Goal: Information Seeking & Learning: Learn about a topic

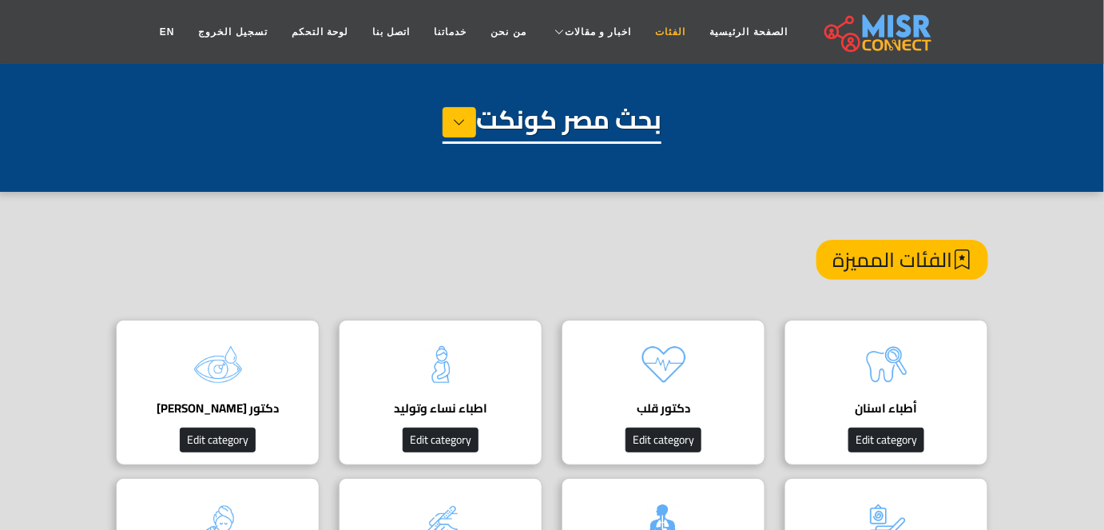
click at [644, 32] on link "الفئات" at bounding box center [671, 32] width 54 height 30
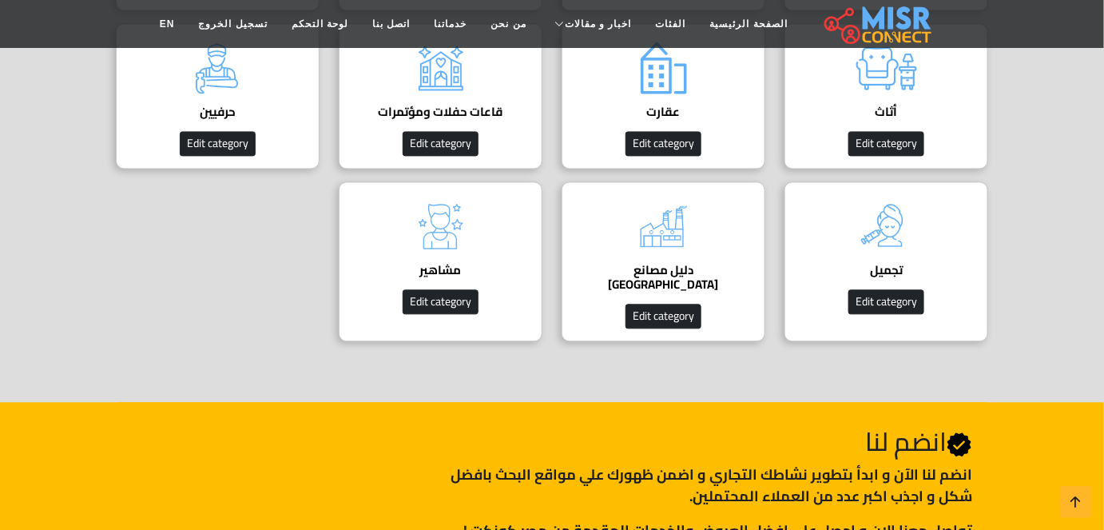
scroll to position [946, 0]
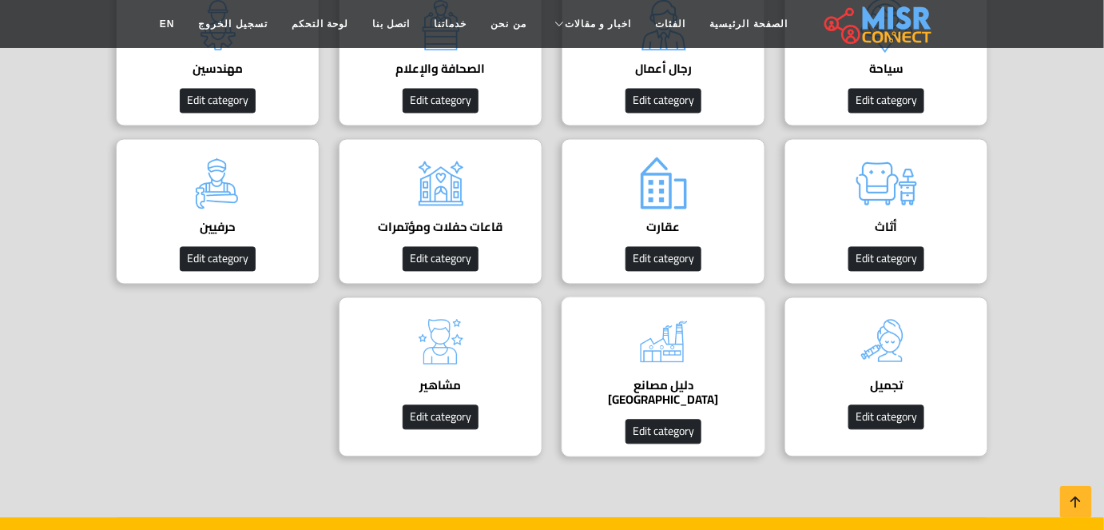
click at [709, 316] on div "دليل مصانع مصر دليل المصانع في مصر Edit category" at bounding box center [664, 377] width 204 height 160
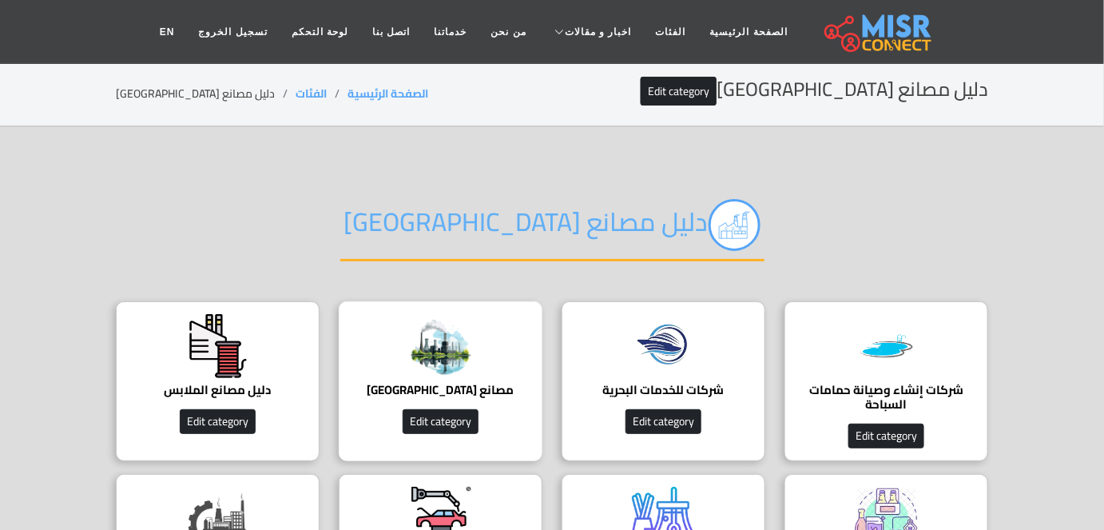
click at [435, 373] on img at bounding box center [441, 346] width 64 height 64
click at [454, 320] on img at bounding box center [441, 346] width 64 height 64
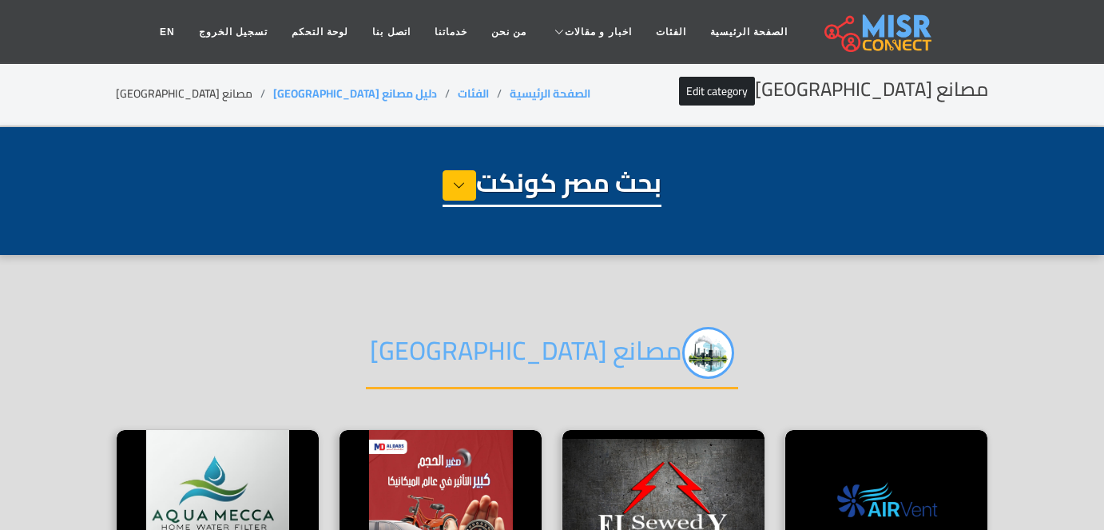
select select "**********"
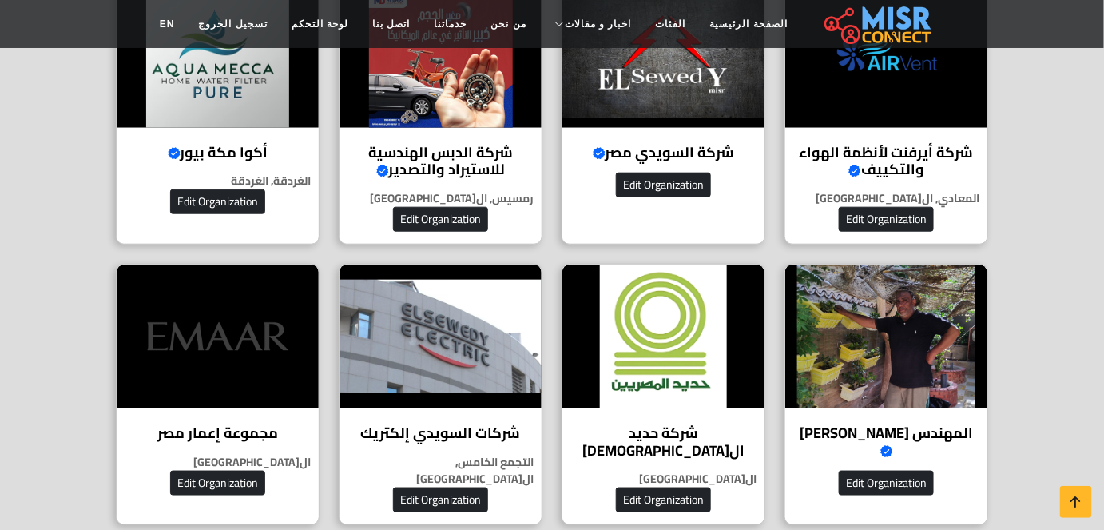
scroll to position [442, 0]
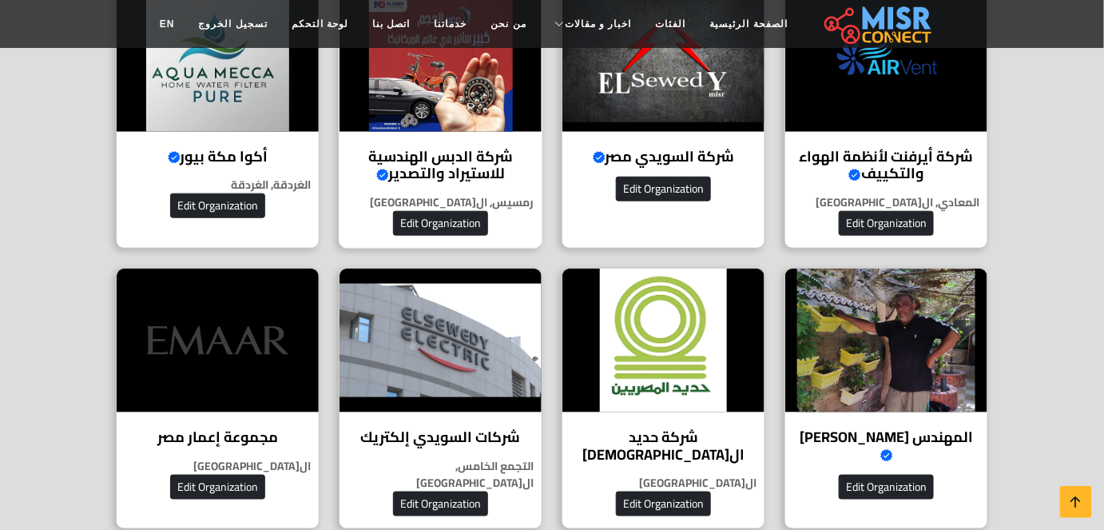
click at [455, 109] on img at bounding box center [441, 60] width 202 height 144
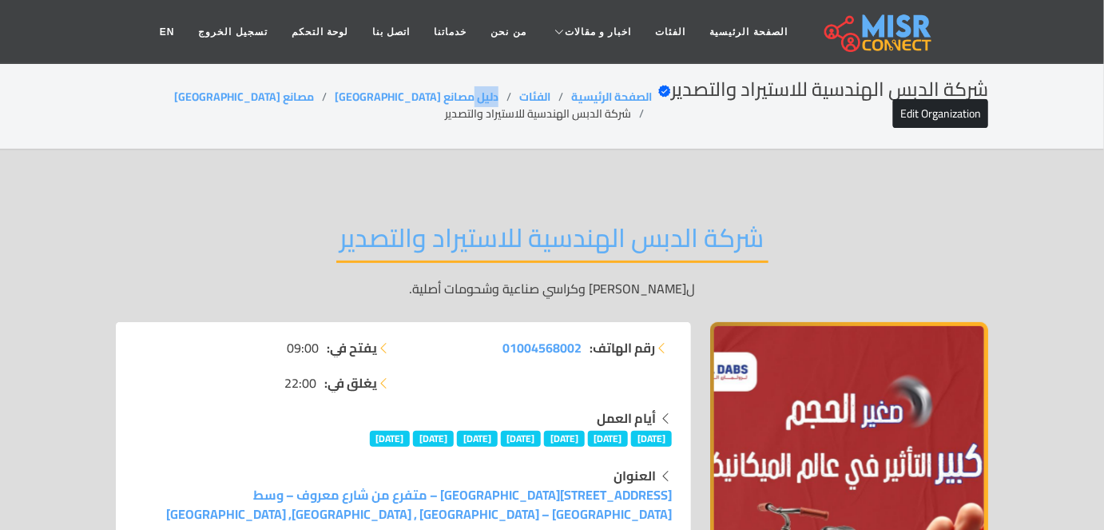
click at [452, 87] on div "شركة الدبس الهندسية للاستيراد والتصدير Verified account Edit Organization الصفح…" at bounding box center [552, 105] width 873 height 54
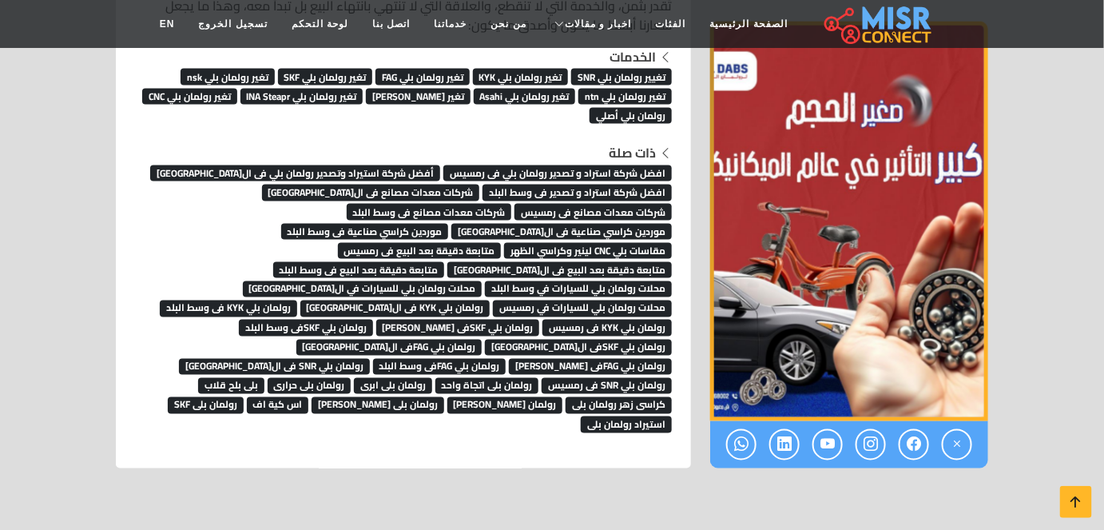
scroll to position [10850, 0]
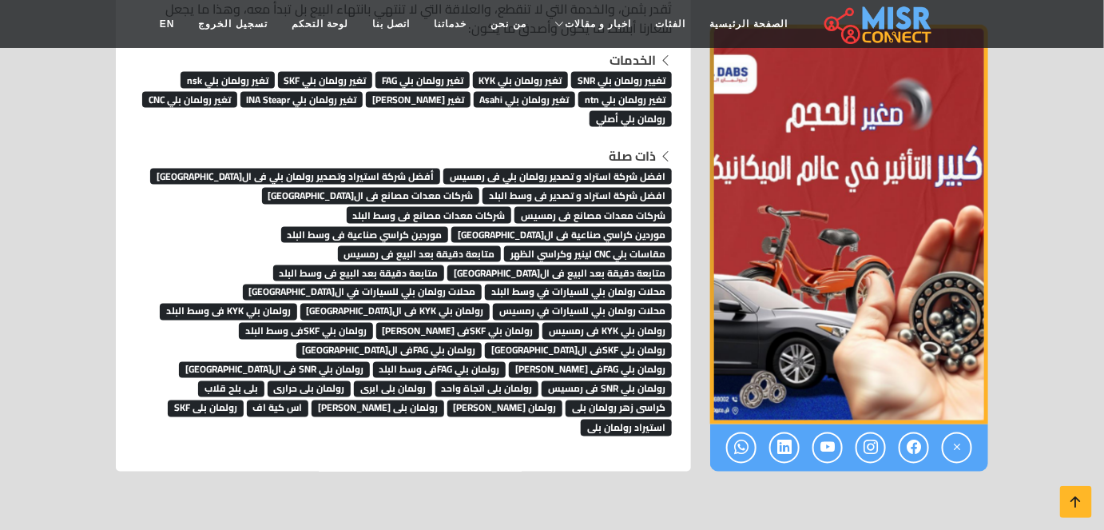
click at [581, 419] on span "استيراد رولمان بلى" at bounding box center [626, 427] width 91 height 16
click at [244, 400] on span "رولمان بلى SKF" at bounding box center [206, 408] width 76 height 16
click at [503, 400] on span "رولمان بلى لينينر" at bounding box center [505, 408] width 116 height 16
click at [309, 400] on span "اس كية اف" at bounding box center [278, 408] width 62 height 16
click at [403, 400] on span "رولمان بلى بول اسكو" at bounding box center [378, 408] width 133 height 16
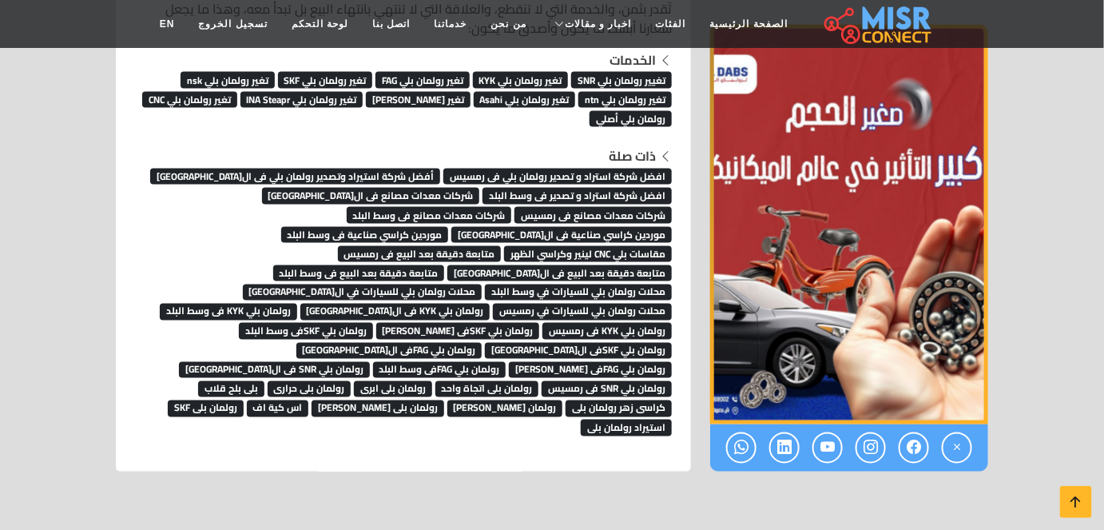
click at [500, 400] on span "رولمان [PERSON_NAME]" at bounding box center [505, 408] width 116 height 16
click at [600, 400] on span "كراسى زهر رولمان بلى" at bounding box center [619, 408] width 106 height 16
click at [252, 381] on span "بلى بلح قلاب" at bounding box center [231, 389] width 66 height 16
click at [334, 381] on span "رولمان بلى حرارى" at bounding box center [310, 389] width 84 height 16
click at [425, 381] on span "رولمان بلى ابرى" at bounding box center [393, 389] width 78 height 16
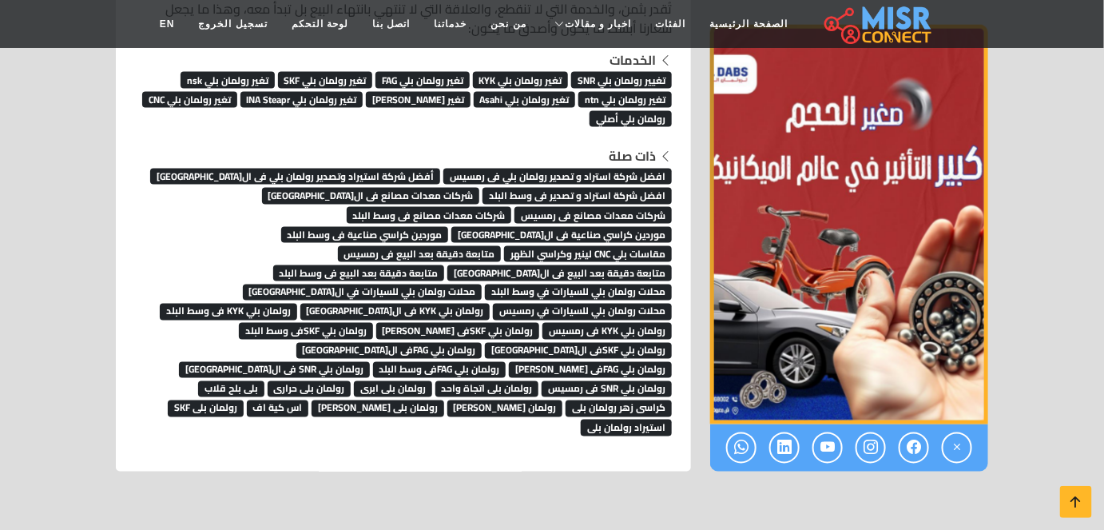
click at [490, 381] on span "رولمان بلى اتجاة واحد" at bounding box center [487, 389] width 104 height 16
click at [599, 381] on span "رولمان بلي SNR فى رمسيس" at bounding box center [607, 389] width 130 height 16
click at [261, 362] on span "رولمان بلي SNR فى القاهرة" at bounding box center [274, 370] width 191 height 16
click at [373, 362] on span "رولمان بلي FAGفى وسط البلد" at bounding box center [439, 370] width 133 height 16
click at [509, 362] on span "رولمان بلي FAGفى رمسيس" at bounding box center [590, 370] width 163 height 16
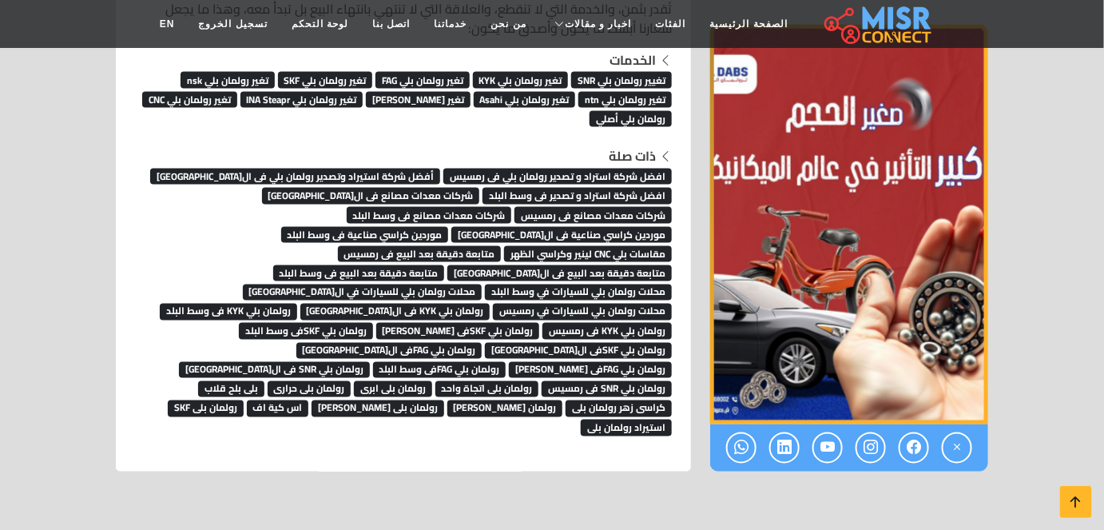
click at [483, 343] on span "رولمان بلي FAGفى القاهرة" at bounding box center [389, 351] width 186 height 16
click at [483, 337] on link "رولمان بلي FAGفى ال[GEOGRAPHIC_DATA]" at bounding box center [389, 349] width 186 height 24
click at [627, 323] on span "رولمان بلي KYK فى رمسيس" at bounding box center [607, 331] width 129 height 16
click at [508, 323] on span "رولمان بلي SKFفى رمسيس" at bounding box center [458, 331] width 164 height 16
click at [373, 323] on span "رولمان بلي SKFفى وسط البلد" at bounding box center [306, 331] width 134 height 16
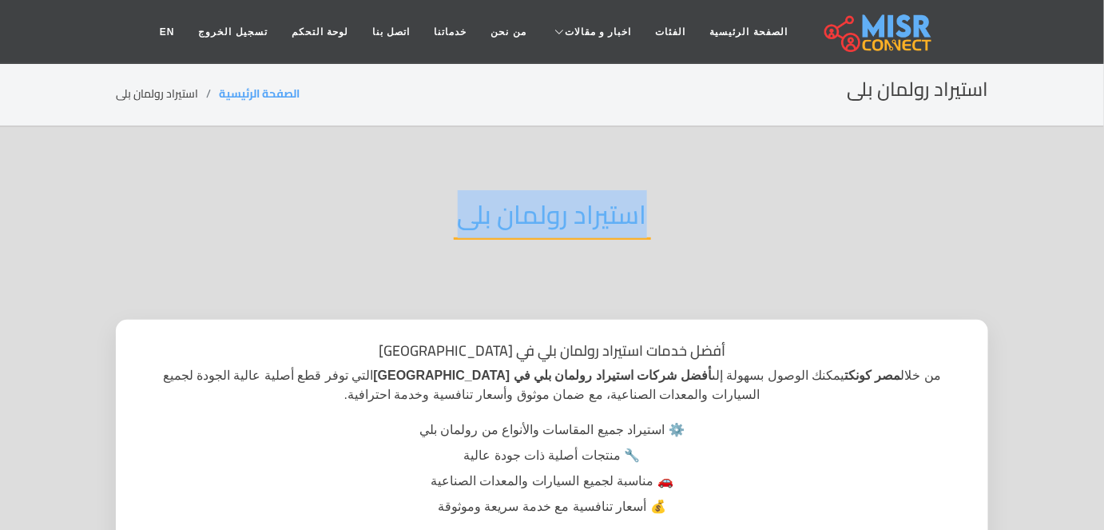
drag, startPoint x: 453, startPoint y: 220, endPoint x: 649, endPoint y: 194, distance: 197.4
click at [649, 194] on div "استيراد رولمان بلى" at bounding box center [552, 227] width 873 height 105
copy h2 "استيراد رولمان بلى"
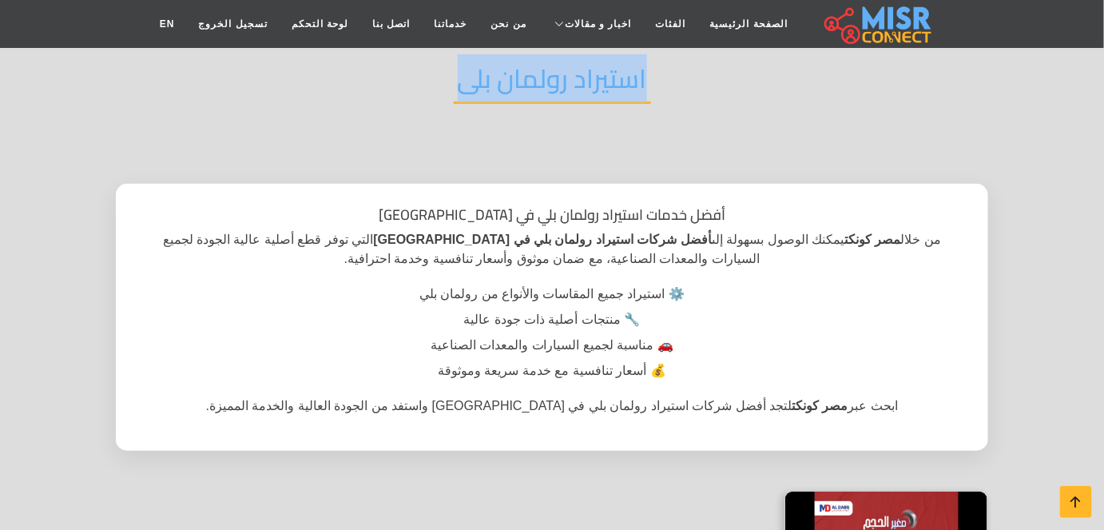
scroll to position [133, 0]
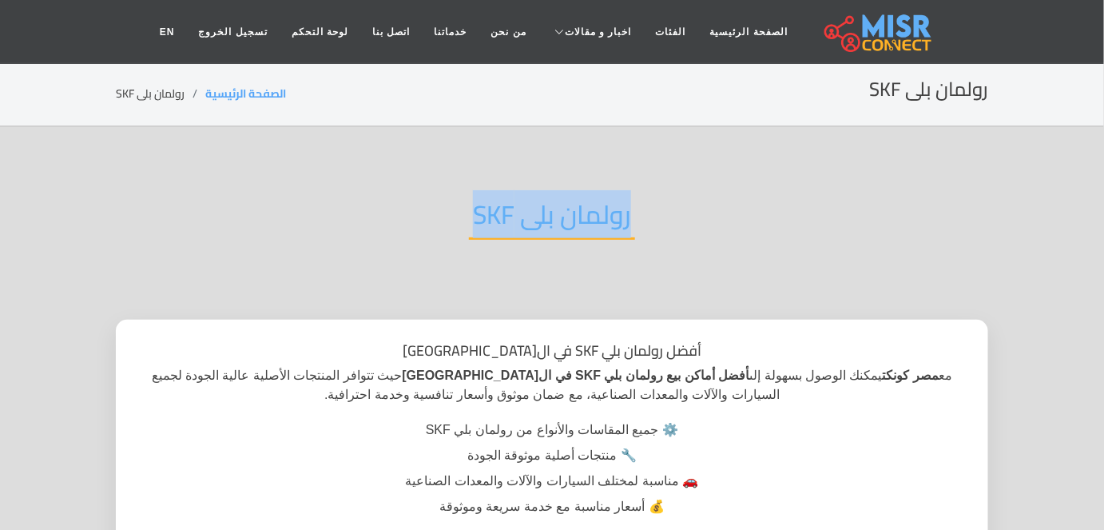
drag, startPoint x: 473, startPoint y: 215, endPoint x: 645, endPoint y: 211, distance: 171.8
click at [645, 211] on div "رولمان بلى SKF" at bounding box center [552, 227] width 873 height 105
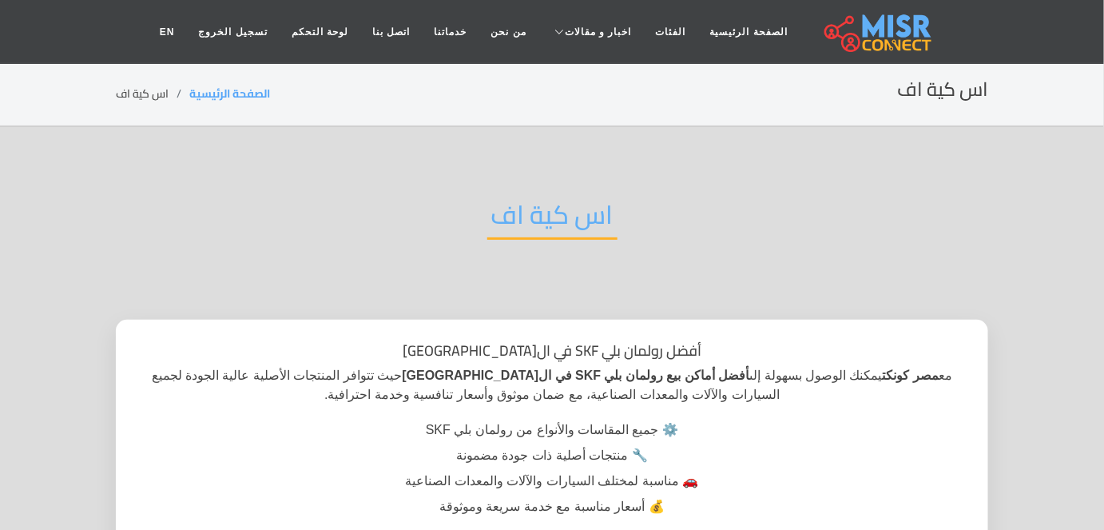
click at [571, 186] on div "اس كية اف" at bounding box center [552, 227] width 873 height 105
copy div "اس كية اف"
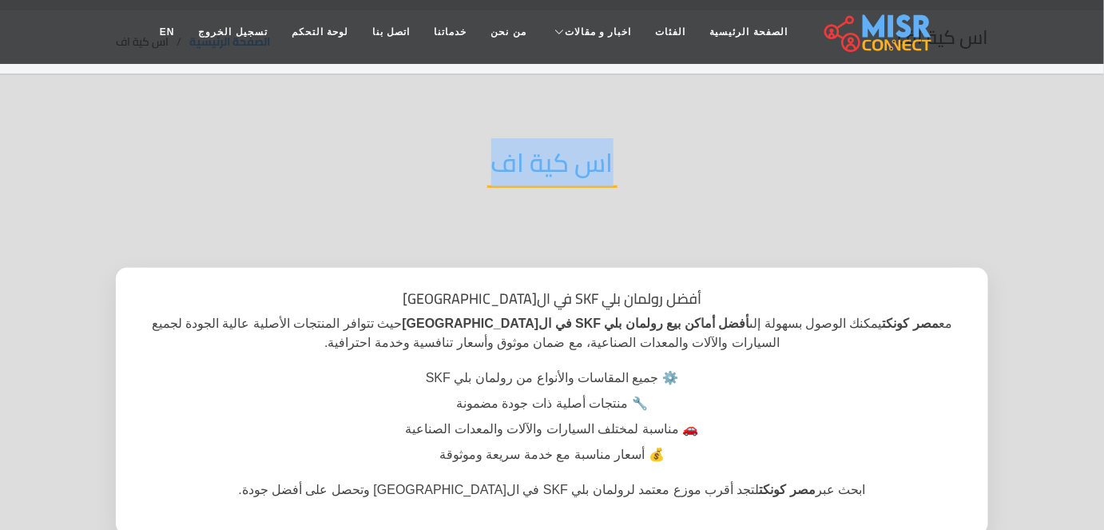
scroll to position [38, 0]
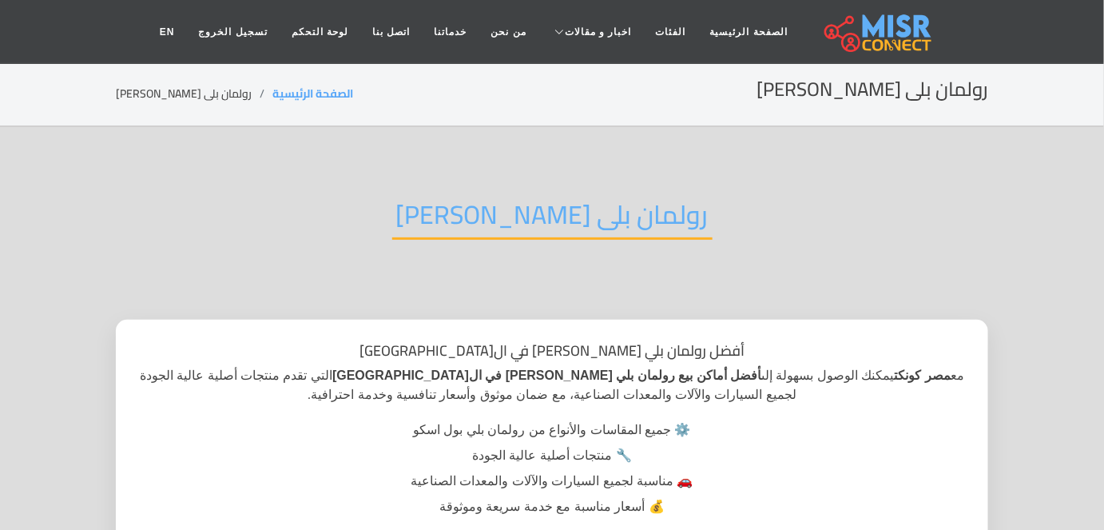
click at [473, 209] on h2 "رولمان بلى بول اسكو" at bounding box center [552, 219] width 320 height 41
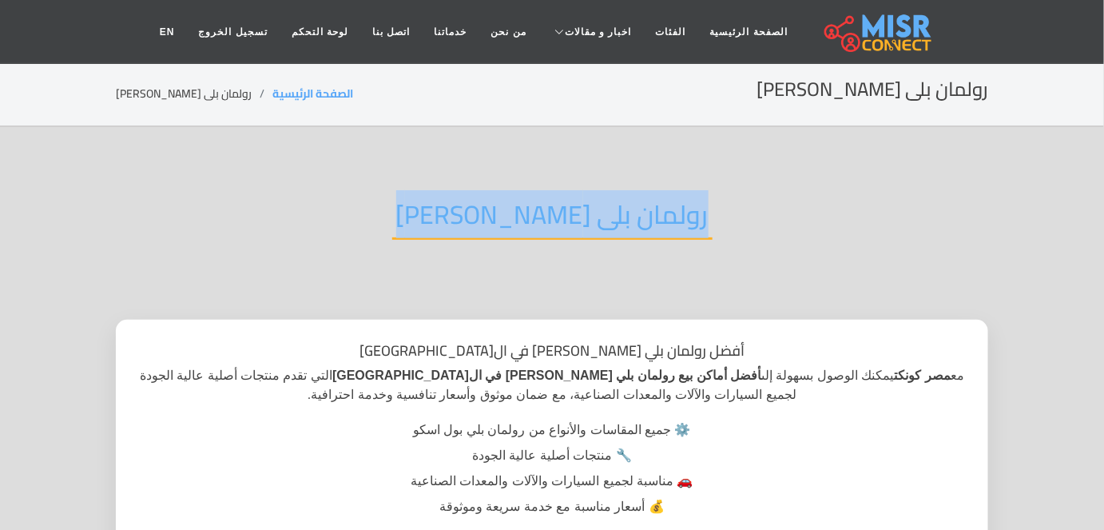
click at [473, 209] on h2 "رولمان بلى بول اسكو" at bounding box center [552, 219] width 320 height 41
copy div "رولمان بلى [PERSON_NAME]"
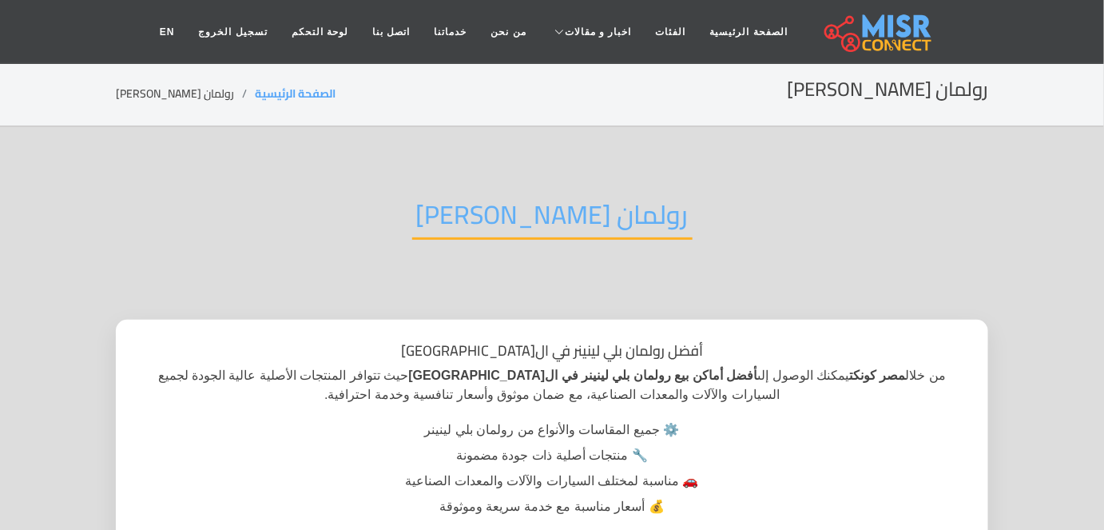
click at [551, 211] on h2 "رولمان [PERSON_NAME]" at bounding box center [552, 219] width 280 height 41
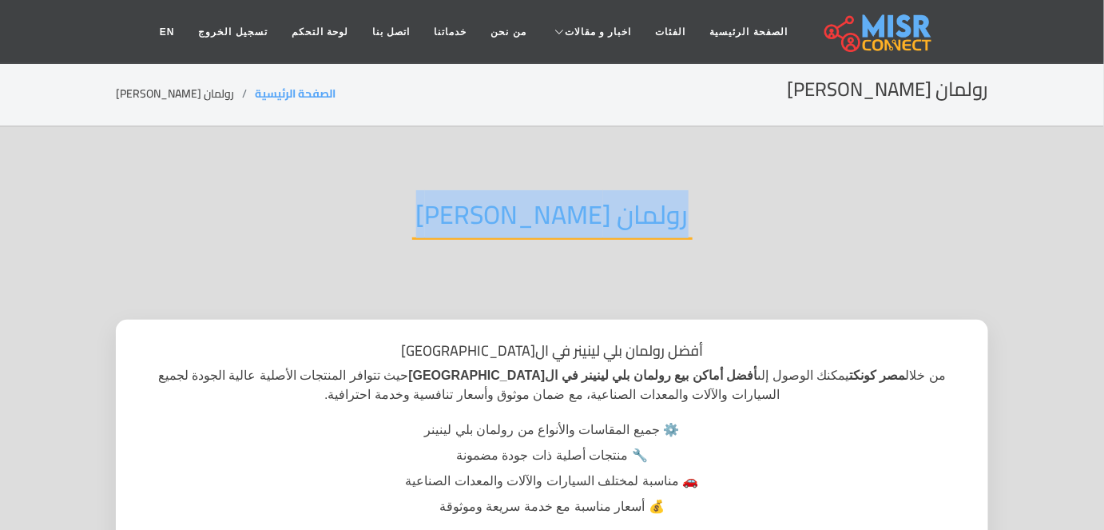
click at [551, 211] on h2 "رولمان [PERSON_NAME]" at bounding box center [552, 219] width 280 height 41
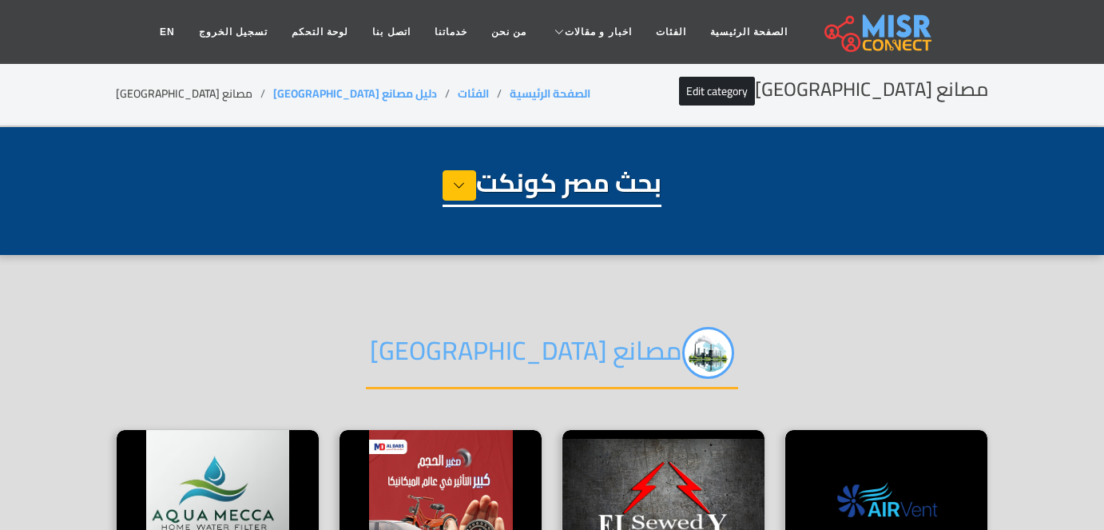
select select "**********"
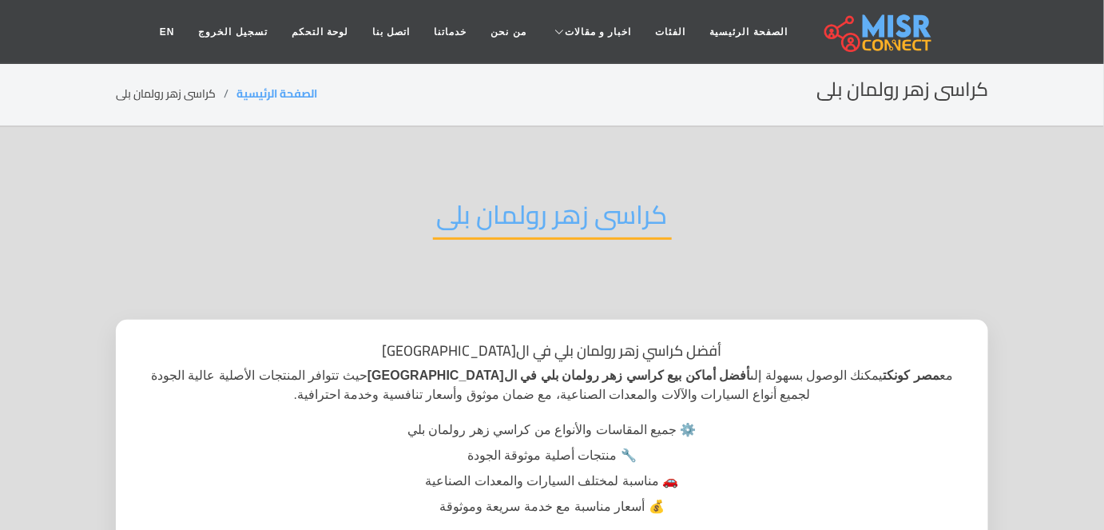
click at [503, 210] on h2 "كراسى زهر رولمان بلى" at bounding box center [552, 219] width 239 height 41
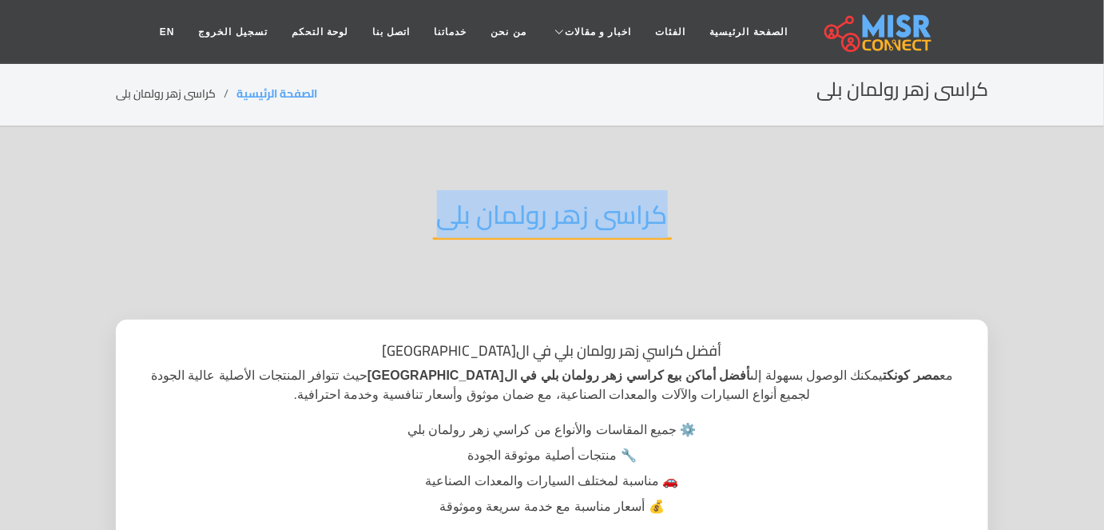
click at [503, 210] on h2 "كراسى زهر رولمان بلى" at bounding box center [552, 219] width 239 height 41
copy div "كراسى زهر رولمان بلى"
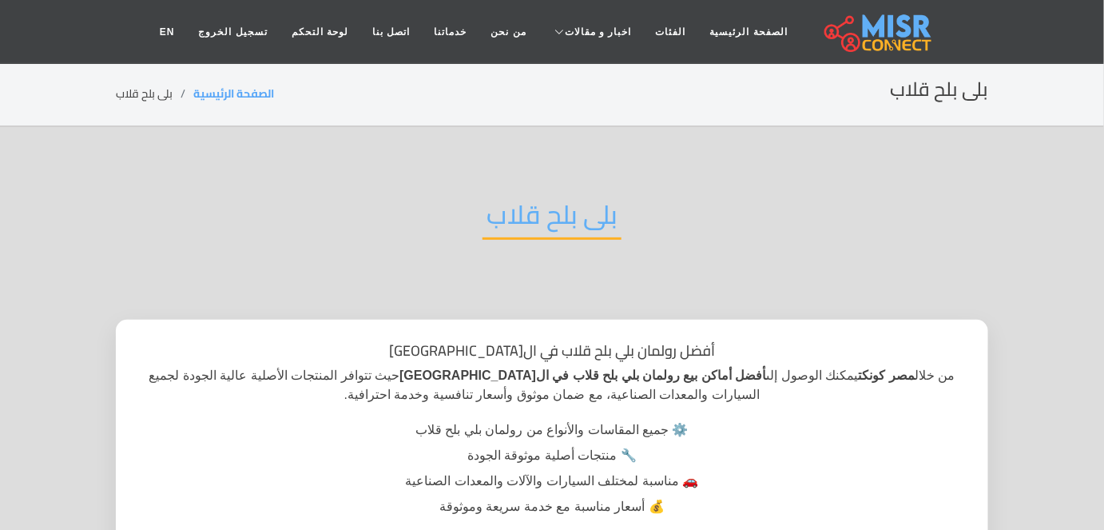
click at [547, 207] on h2 "بلى بلح قلاب" at bounding box center [552, 219] width 139 height 41
copy div "بلى بلح قلاب"
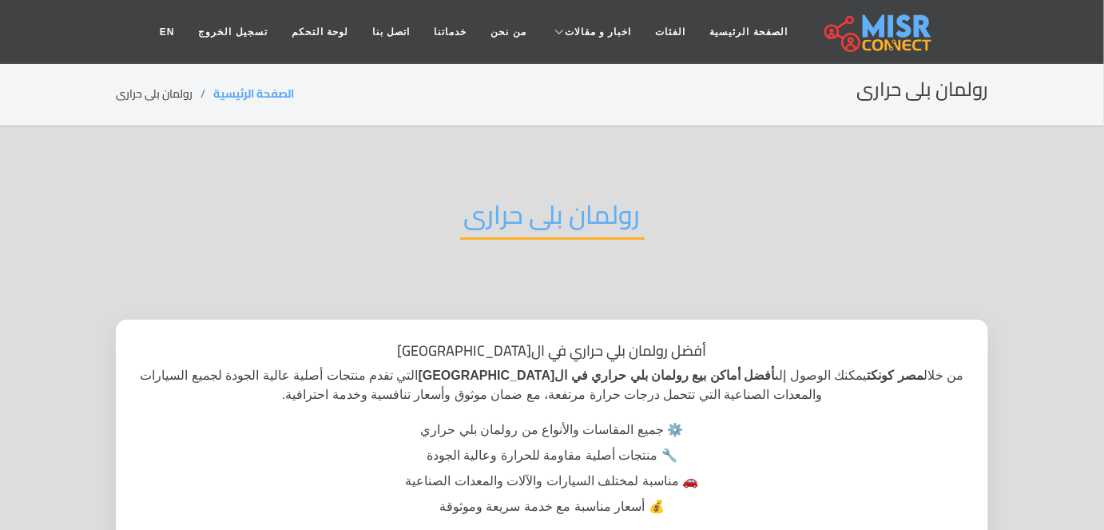
click at [527, 218] on h2 "رولمان بلى حرارى" at bounding box center [552, 219] width 185 height 41
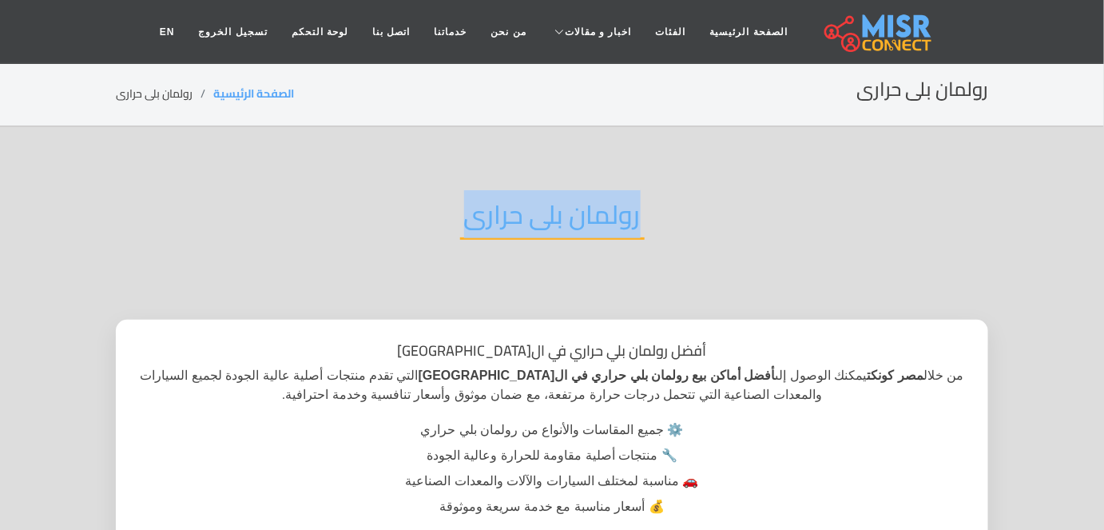
click at [527, 218] on h2 "رولمان بلى حرارى" at bounding box center [552, 219] width 185 height 41
copy div "رولمان بلى حرارى"
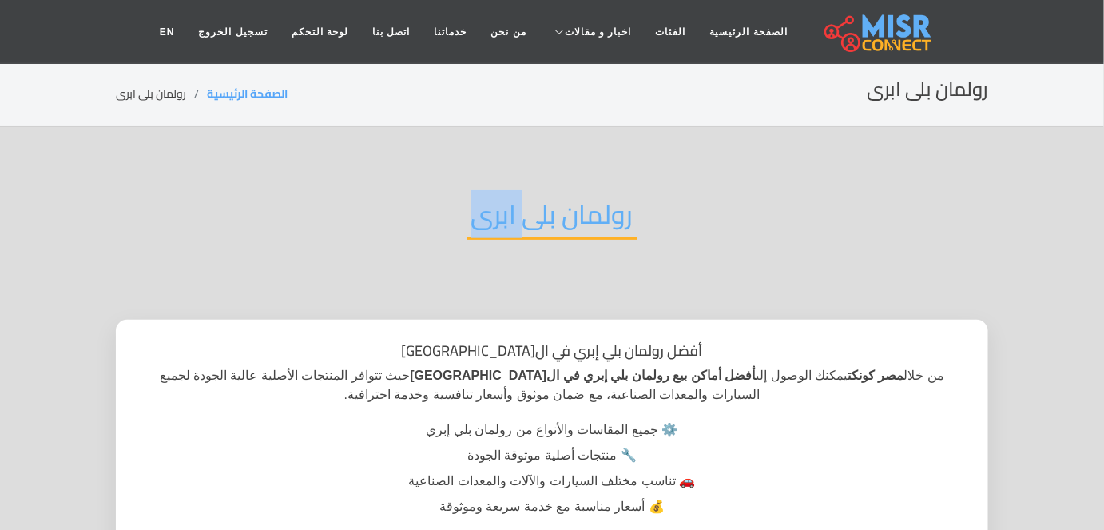
drag, startPoint x: 493, startPoint y: 216, endPoint x: 524, endPoint y: 221, distance: 31.5
click at [524, 221] on h2 "رولمان بلى ابرى" at bounding box center [552, 219] width 170 height 41
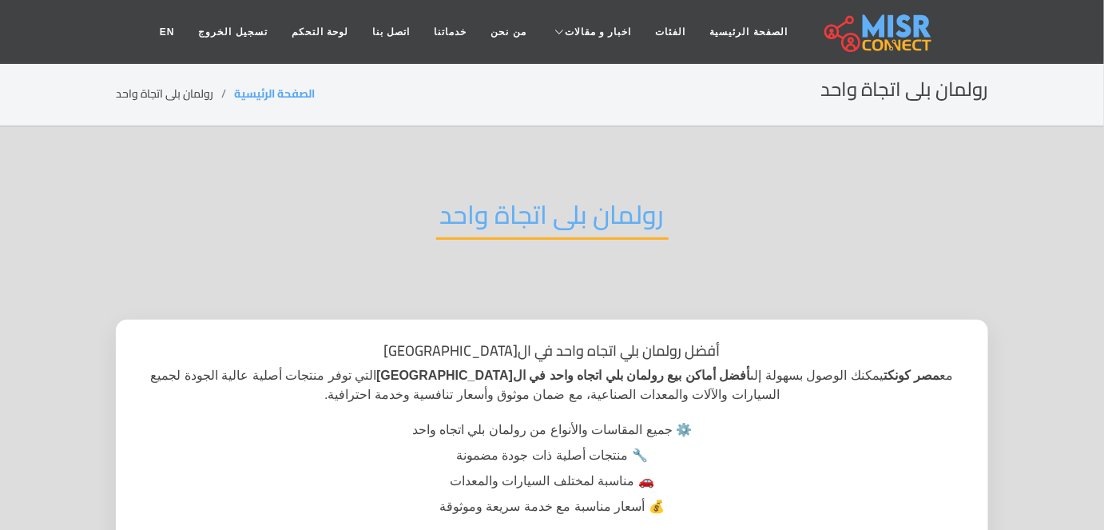
click at [496, 225] on h2 "رولمان بلى اتجاة واحد" at bounding box center [552, 219] width 233 height 41
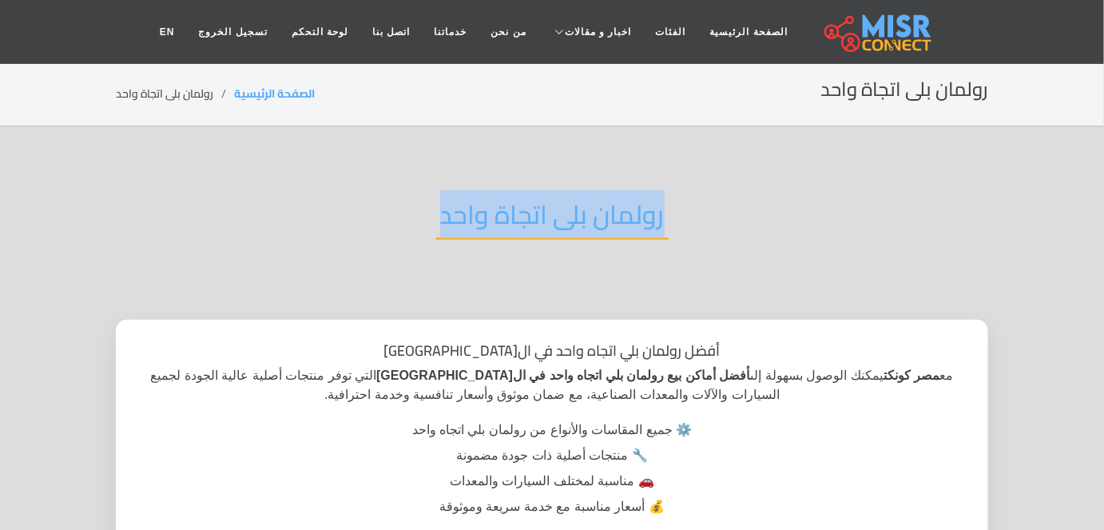
click at [496, 225] on h2 "رولمان بلى اتجاة واحد" at bounding box center [552, 219] width 233 height 41
copy div "رولمان بلى اتجاة واحد"
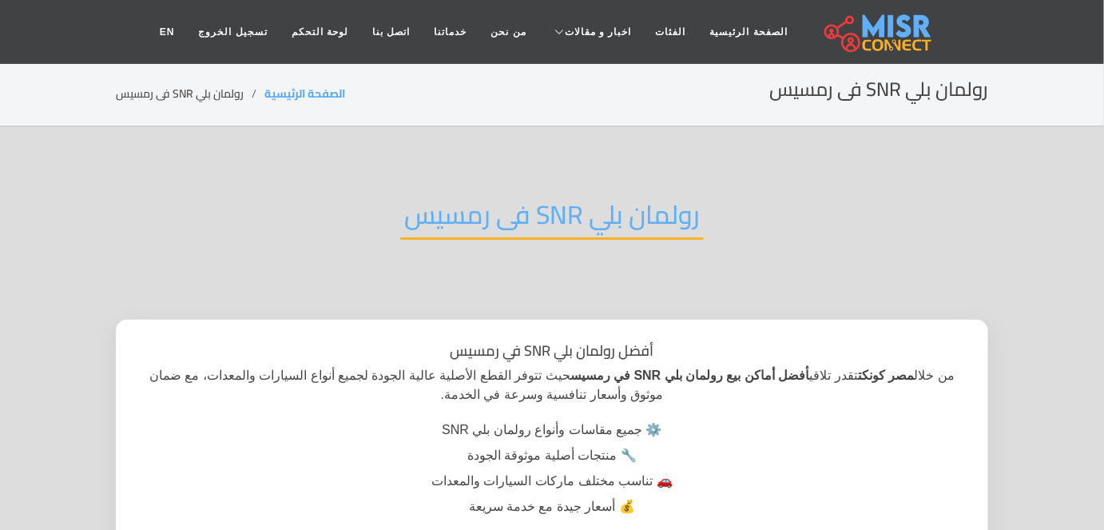
click at [419, 223] on h2 "رولمان بلي SNR فى رمسيس" at bounding box center [552, 219] width 304 height 41
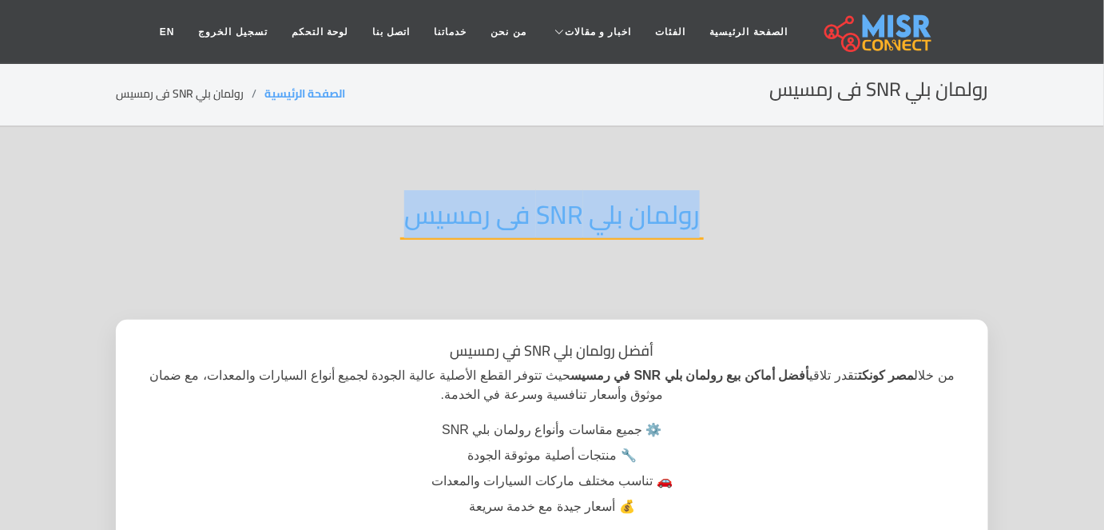
click at [419, 223] on h2 "رولمان بلي SNR فى رمسيس" at bounding box center [552, 219] width 304 height 41
copy div "رولمان بلي SNR فى رمسيس"
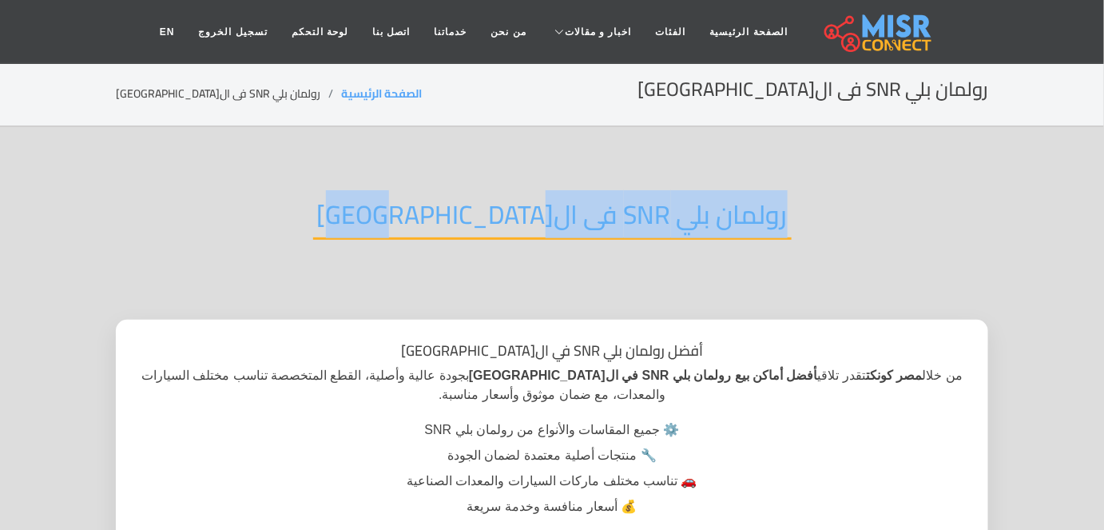
drag, startPoint x: 413, startPoint y: 215, endPoint x: 701, endPoint y: 234, distance: 288.3
click at [701, 234] on div "رولمان بلي SNR فى القاهرة" at bounding box center [552, 227] width 873 height 105
copy h2 "رولمان بلي SNR فى القاهرة"
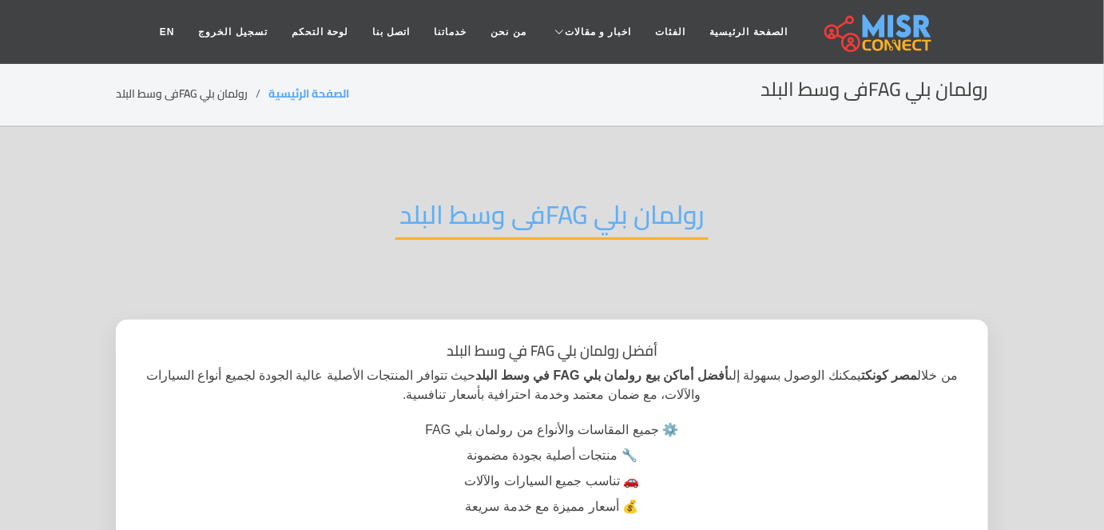
click at [464, 216] on h2 "رولمان بلي FAGفى وسط البلد" at bounding box center [552, 219] width 313 height 41
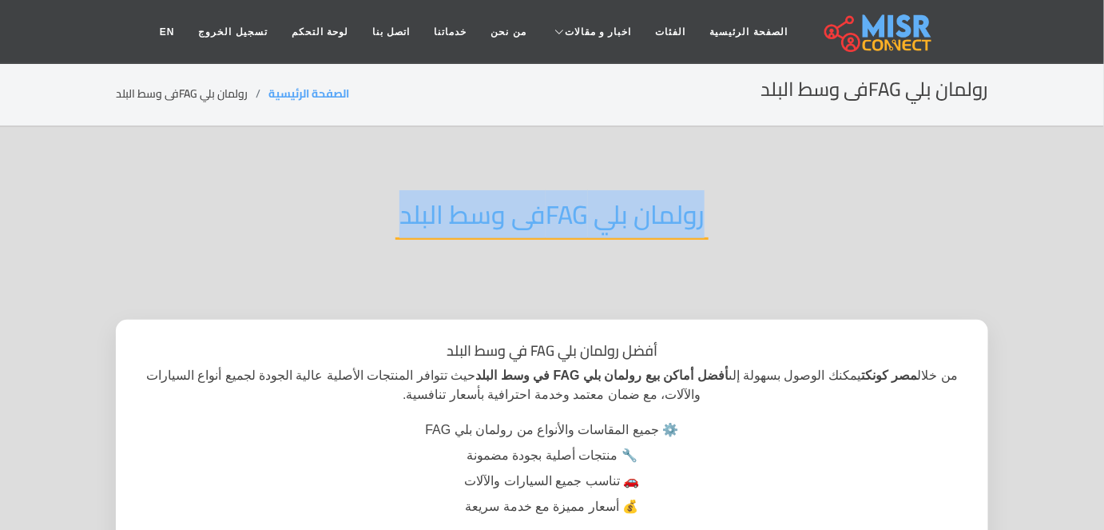
click at [464, 216] on h2 "رولمان بلي FAGفى وسط البلد" at bounding box center [552, 219] width 313 height 41
copy div "رولمان بلي FAGفى وسط البلد"
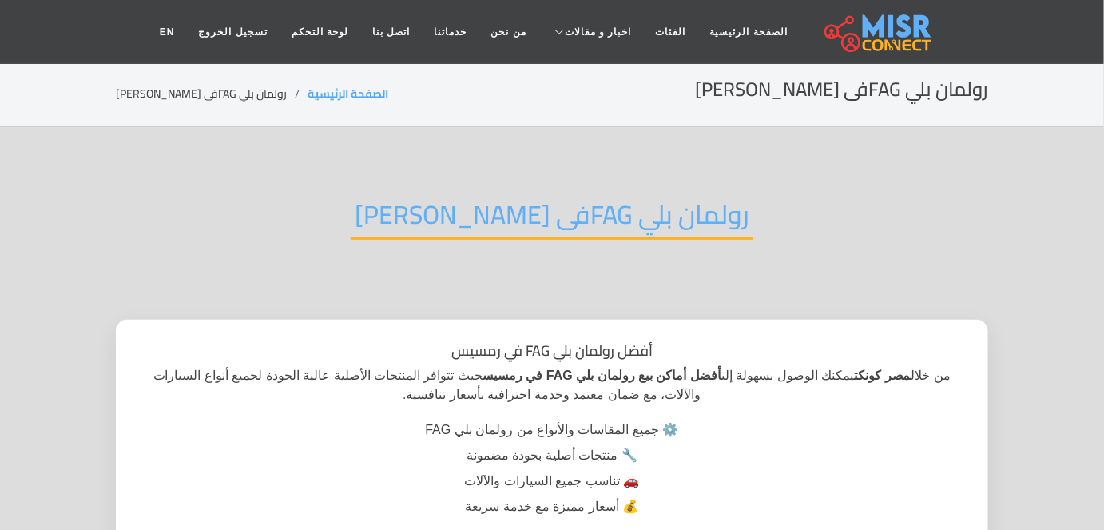
click at [467, 205] on h2 "رولمان بلي FAGفى [PERSON_NAME]" at bounding box center [552, 219] width 403 height 41
click at [467, 205] on h2 "رولمان بلي FAGفى رمسيس" at bounding box center [552, 219] width 403 height 41
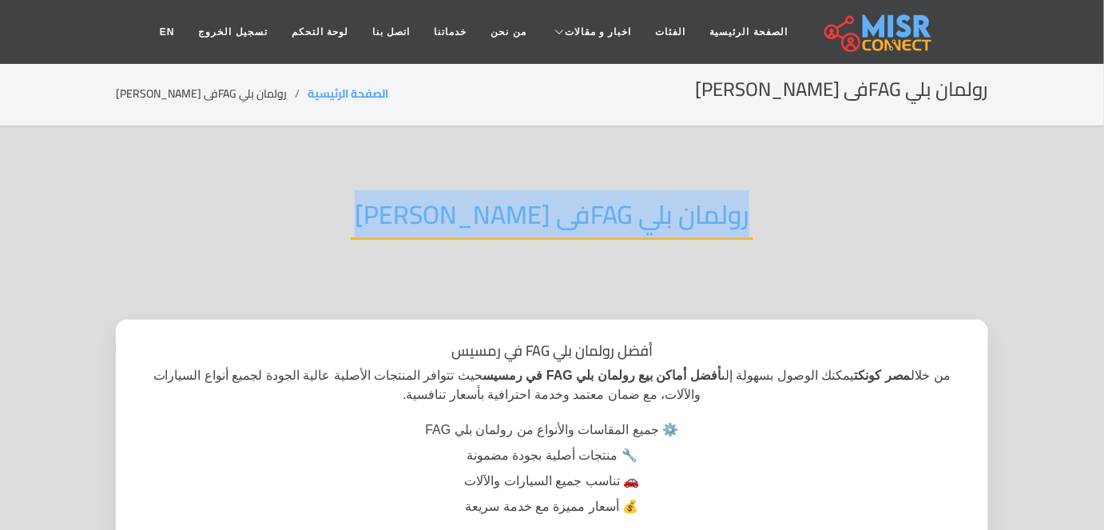
click at [467, 205] on h2 "رولمان بلي FAGفى رمسيس" at bounding box center [552, 219] width 403 height 41
copy div "رولمان بلي FAGفى رمسيس"
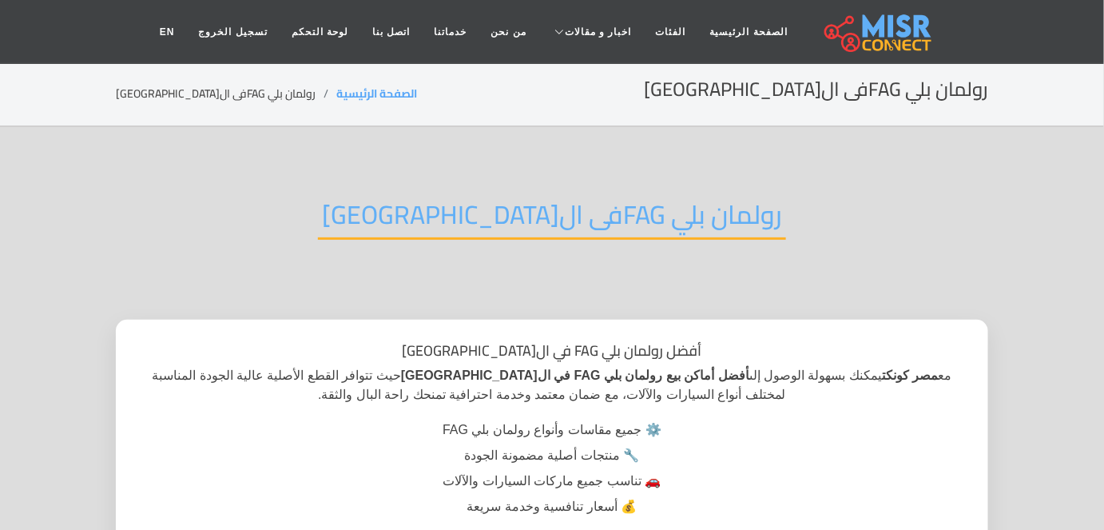
click at [527, 209] on h2 "رولمان بلي FAGفى ال[GEOGRAPHIC_DATA]" at bounding box center [552, 219] width 468 height 41
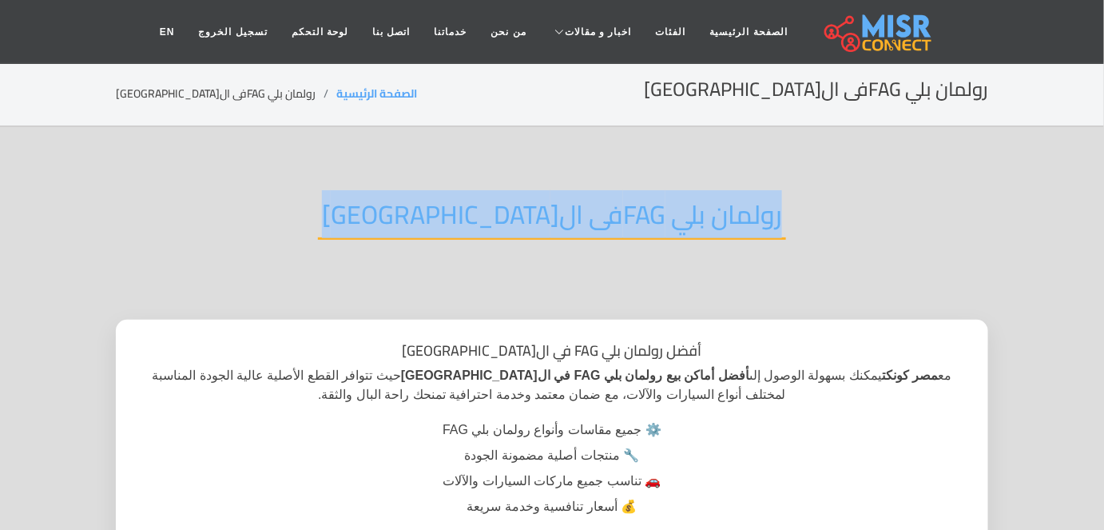
click at [527, 209] on h2 "رولمان بلي FAGفى ال[GEOGRAPHIC_DATA]" at bounding box center [552, 219] width 468 height 41
copy div "رولمان بلي FAGفى ال[GEOGRAPHIC_DATA]"
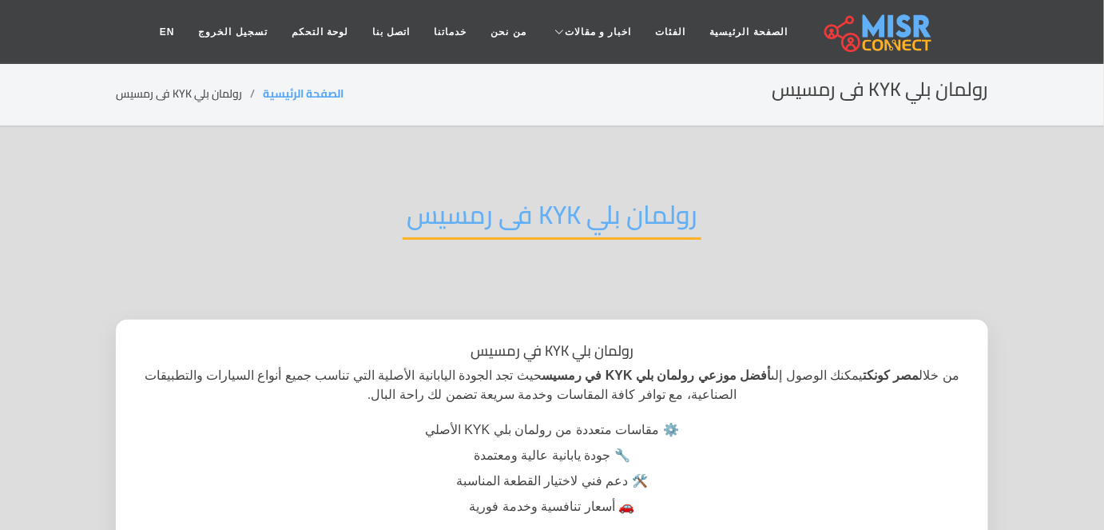
click at [569, 217] on h2 "رولمان بلي KYK فى رمسيس" at bounding box center [552, 219] width 299 height 41
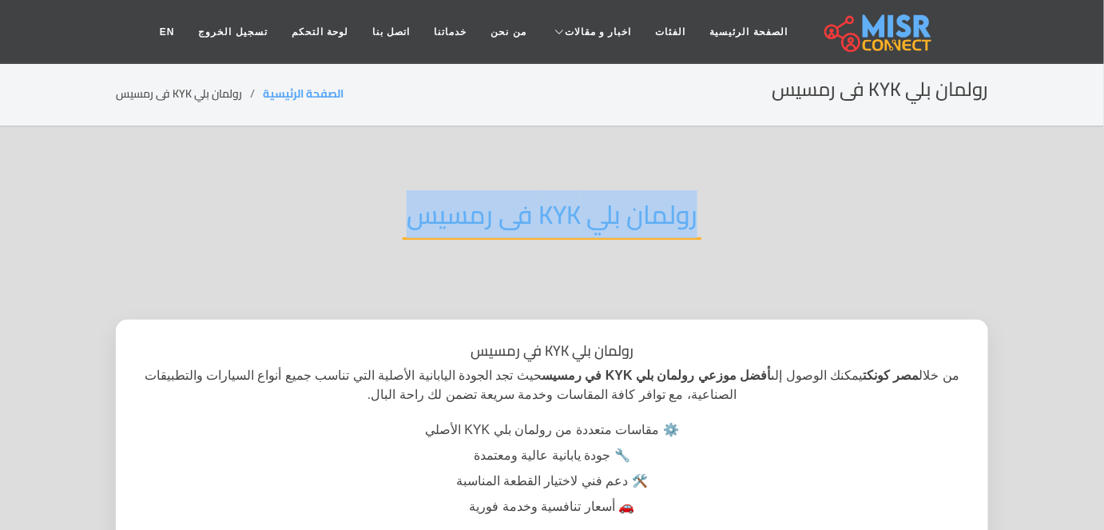
click at [569, 217] on h2 "رولمان بلي KYK فى رمسيس" at bounding box center [552, 219] width 299 height 41
copy div "رولمان بلي KYK فى رمسيس"
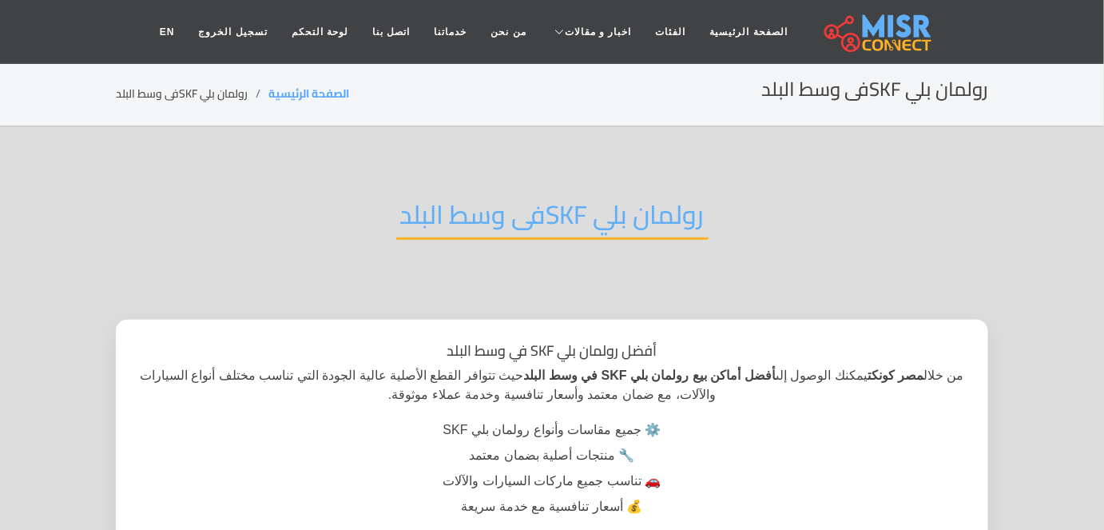
click at [437, 238] on h2 "رولمان بلي SKFفى وسط البلد" at bounding box center [552, 219] width 312 height 41
click at [447, 221] on h2 "رولمان بلي SKFفى وسط البلد" at bounding box center [552, 219] width 312 height 41
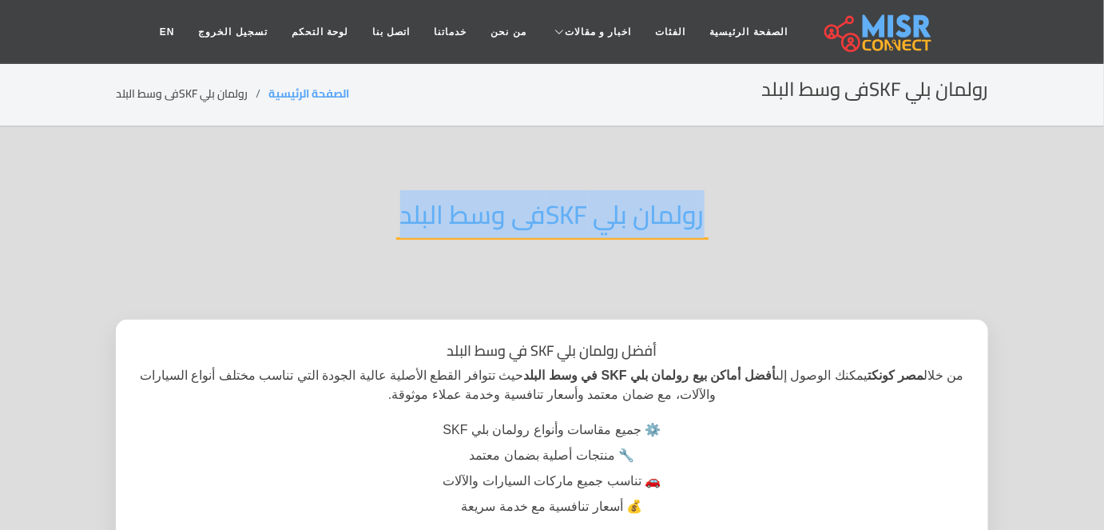
click at [447, 221] on h2 "رولمان بلي SKFفى وسط البلد" at bounding box center [552, 219] width 312 height 41
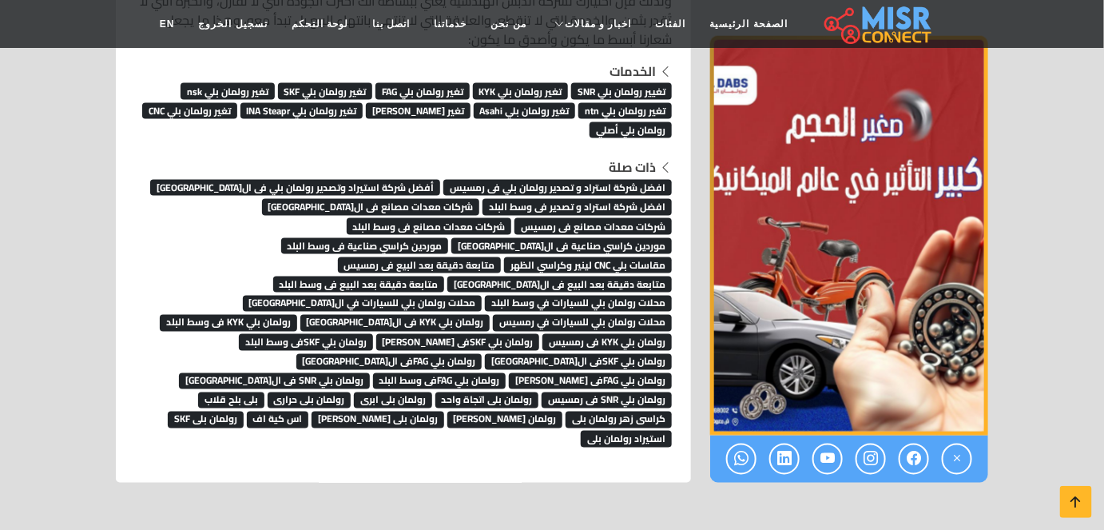
scroll to position [10850, 0]
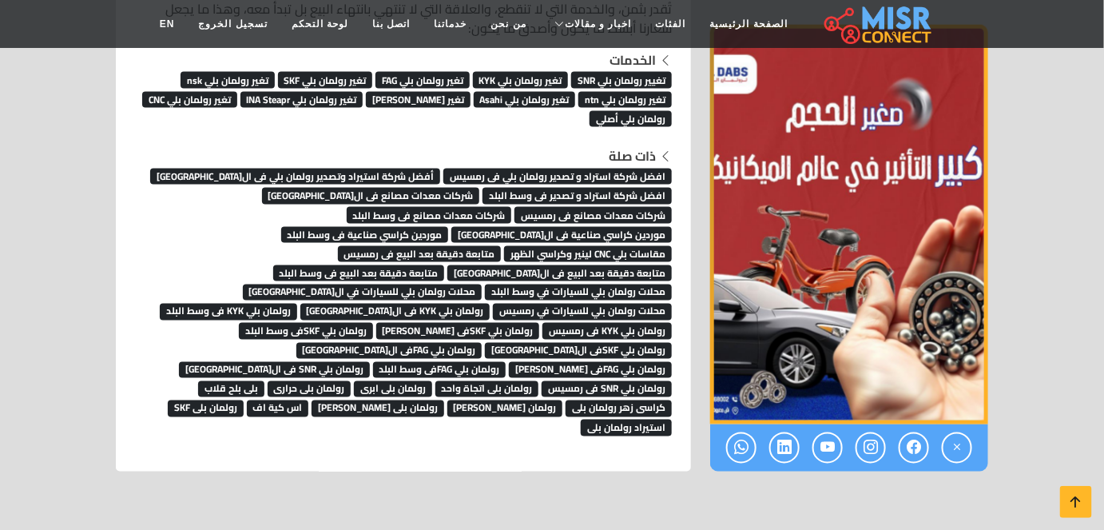
click at [485, 343] on span "رولمان بلي SKFفى ال[GEOGRAPHIC_DATA]" at bounding box center [578, 351] width 187 height 16
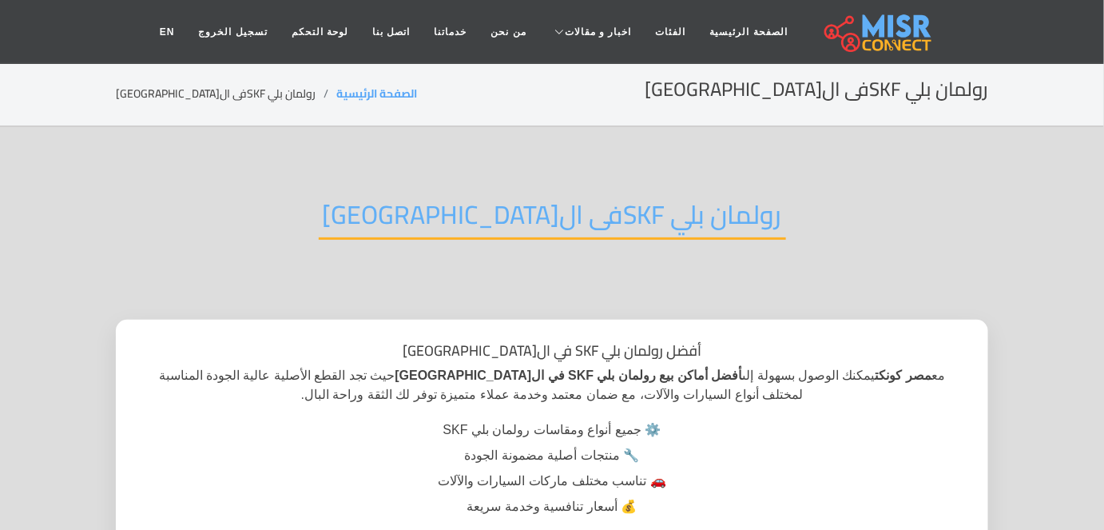
click at [431, 220] on h2 "رولمان بلي SKFفى ال[GEOGRAPHIC_DATA]" at bounding box center [552, 219] width 467 height 41
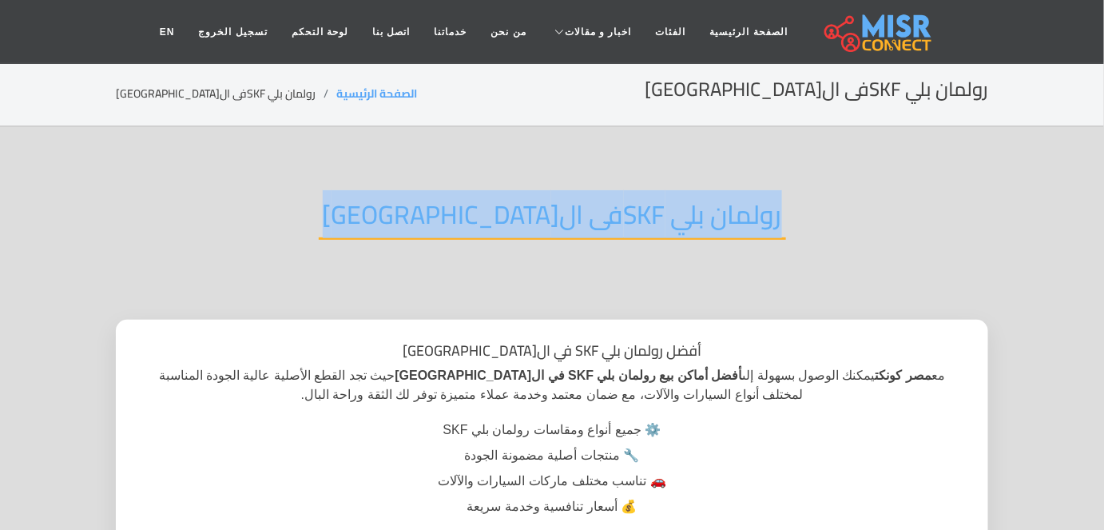
click at [431, 220] on h2 "رولمان بلي SKFفى ال[GEOGRAPHIC_DATA]" at bounding box center [552, 219] width 467 height 41
copy div "رولمان بلي SKFفى ال[GEOGRAPHIC_DATA]"
